Goal: Task Accomplishment & Management: Manage account settings

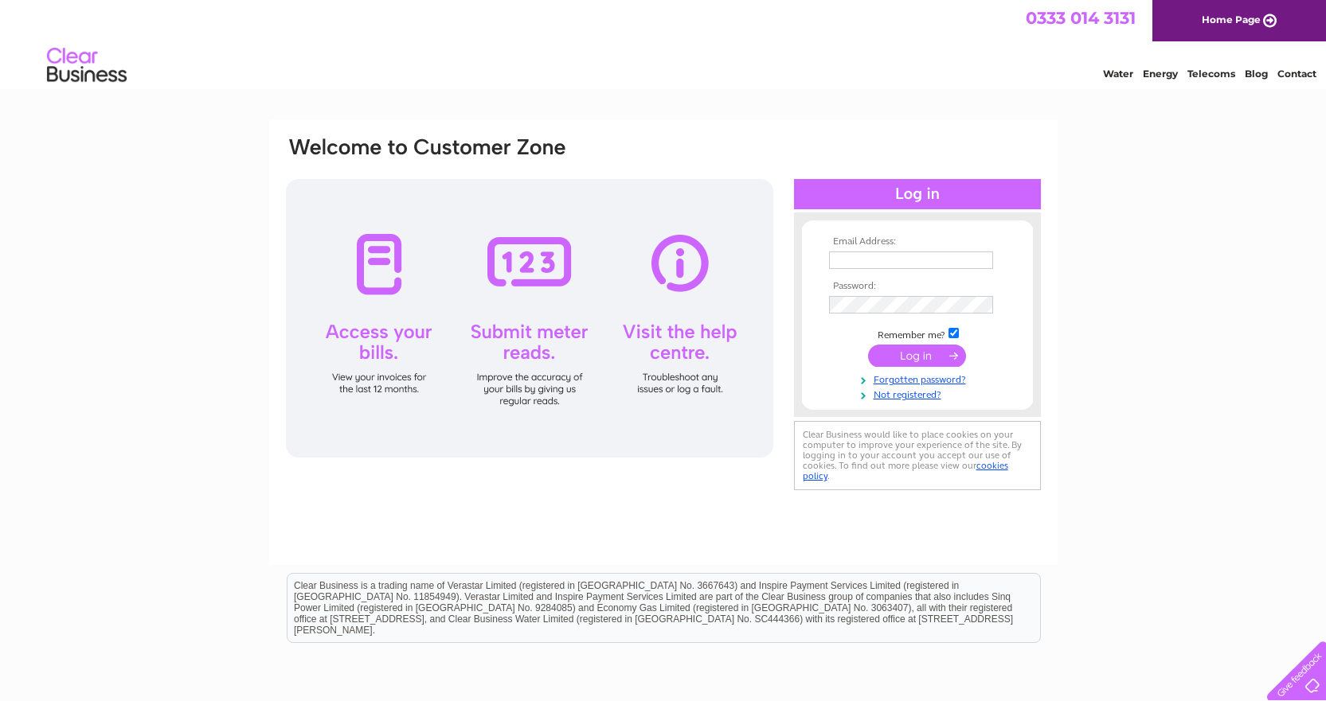
type input "[PERSON_NAME][EMAIL_ADDRESS][DOMAIN_NAME]"
click at [909, 360] on input "submit" at bounding box center [917, 356] width 98 height 22
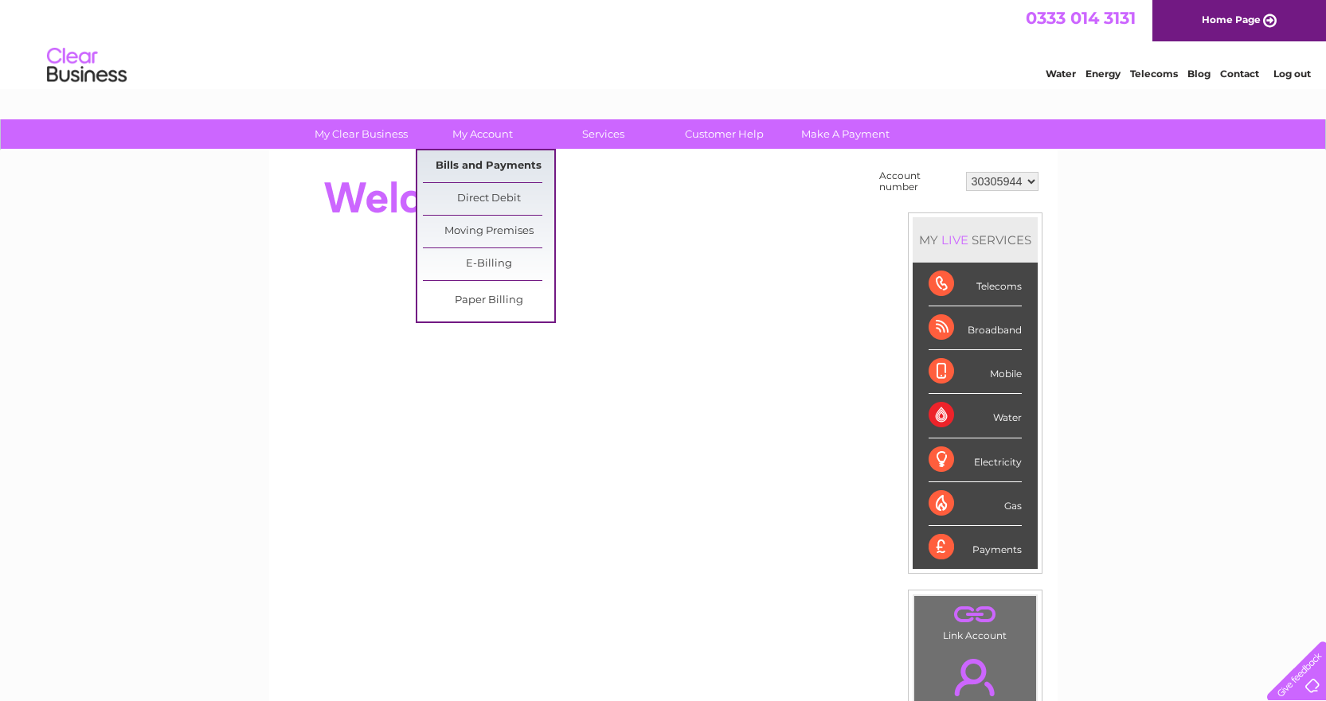
click at [475, 168] on link "Bills and Payments" at bounding box center [488, 166] width 131 height 32
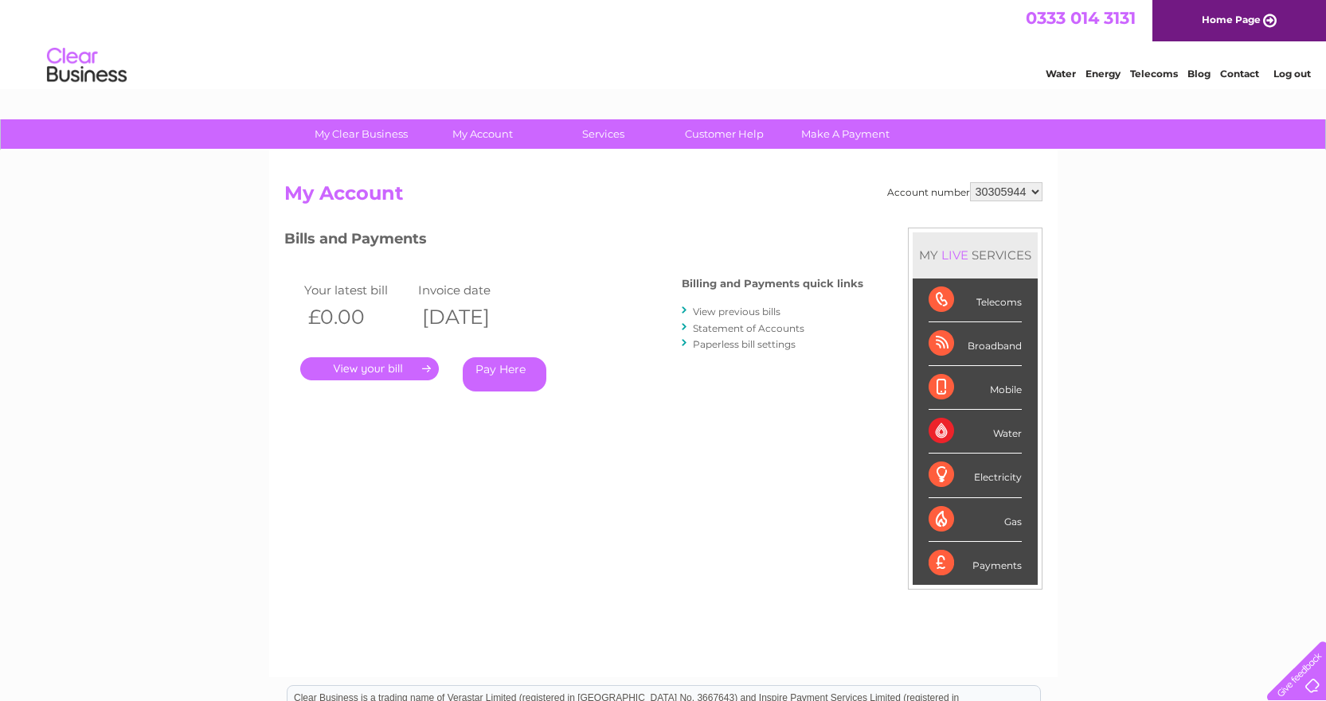
click at [425, 373] on link "." at bounding box center [369, 368] width 139 height 23
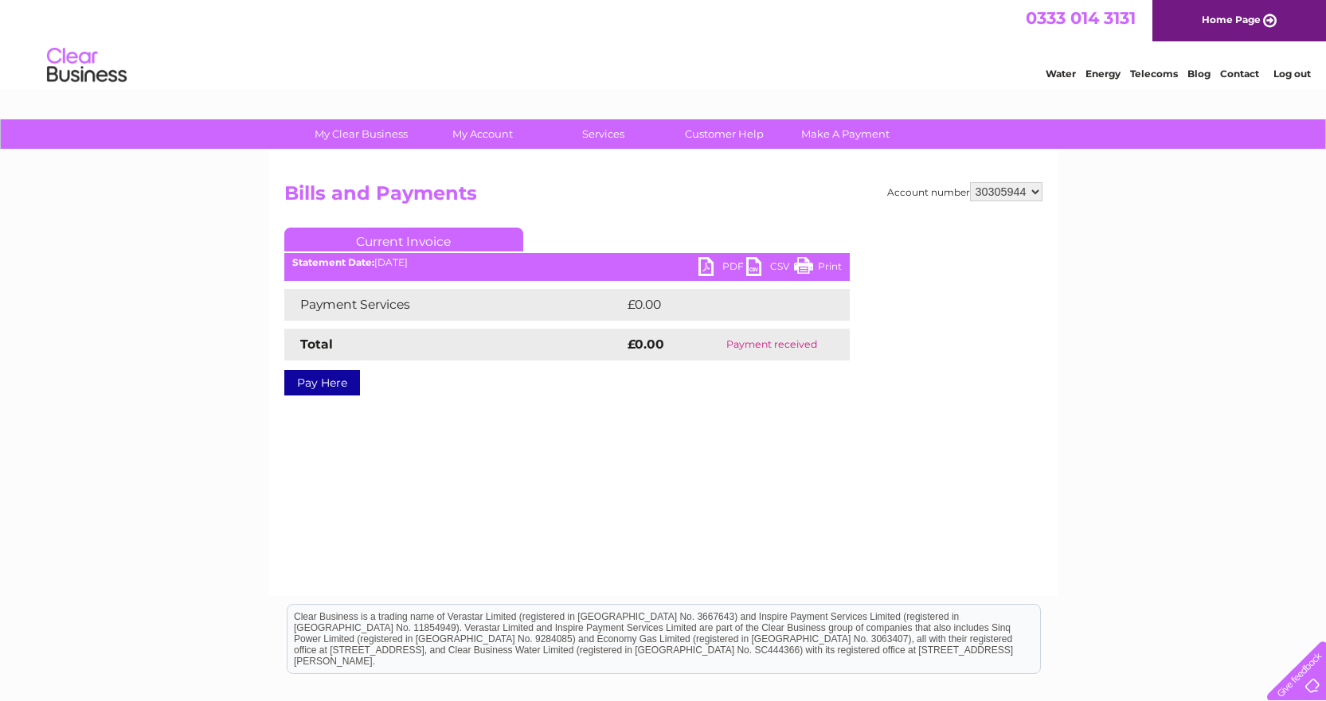
click at [994, 194] on select "30305944 30311973" at bounding box center [1006, 191] width 72 height 19
select select "30311973"
click at [970, 182] on select "30305944 30311973" at bounding box center [1006, 191] width 72 height 19
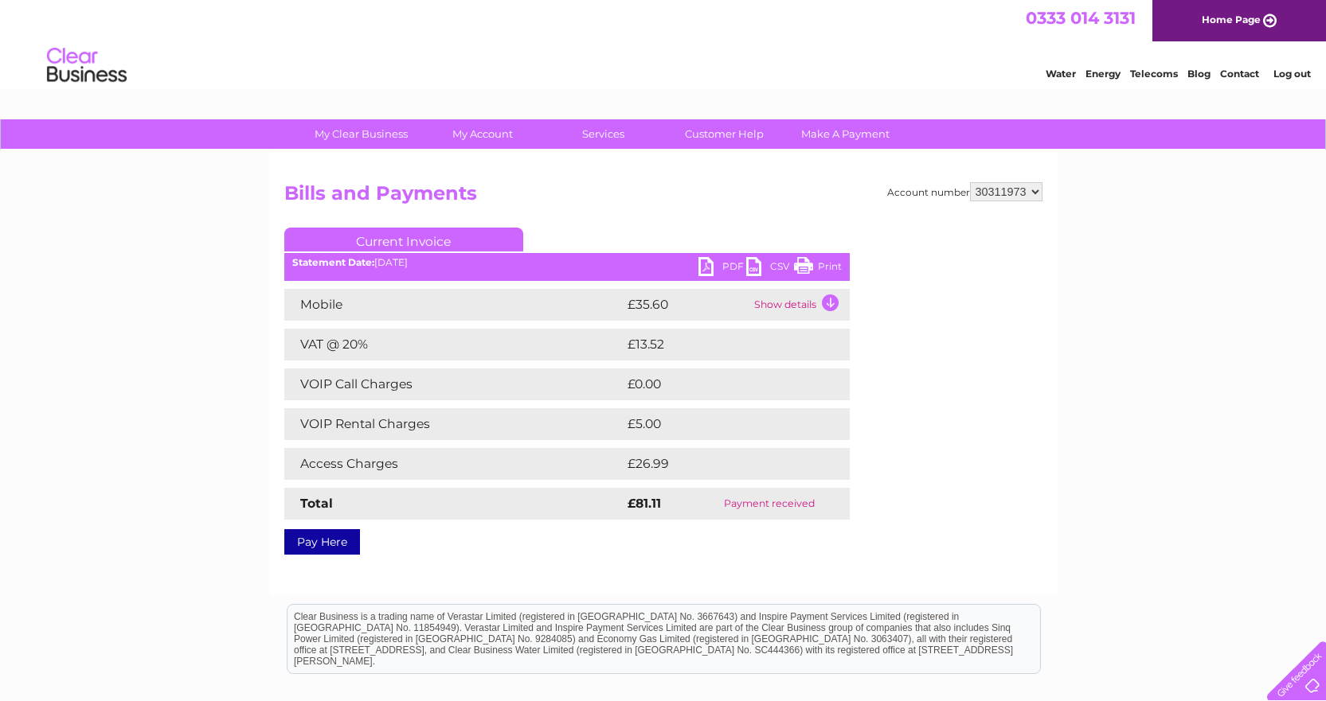
click at [725, 268] on link "PDF" at bounding box center [722, 268] width 48 height 23
